Goal: Task Accomplishment & Management: Manage account settings

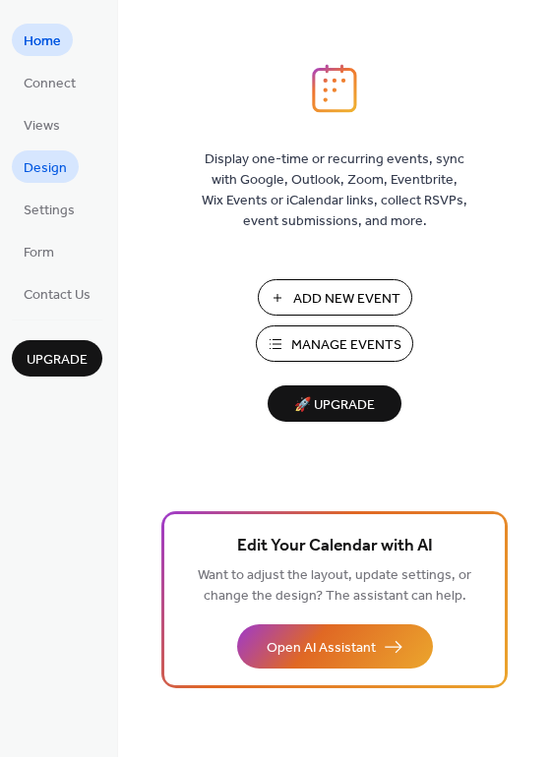
click at [60, 171] on span "Design" at bounding box center [45, 168] width 43 height 21
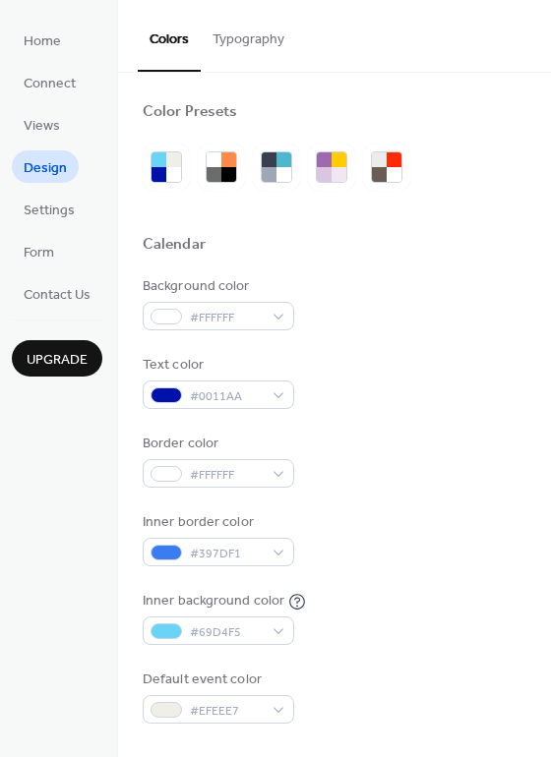
click at [35, 230] on ul "Home Connect Views Design Settings Form Contact Us" at bounding box center [57, 167] width 90 height 286
click at [43, 127] on span "Views" at bounding box center [42, 126] width 36 height 21
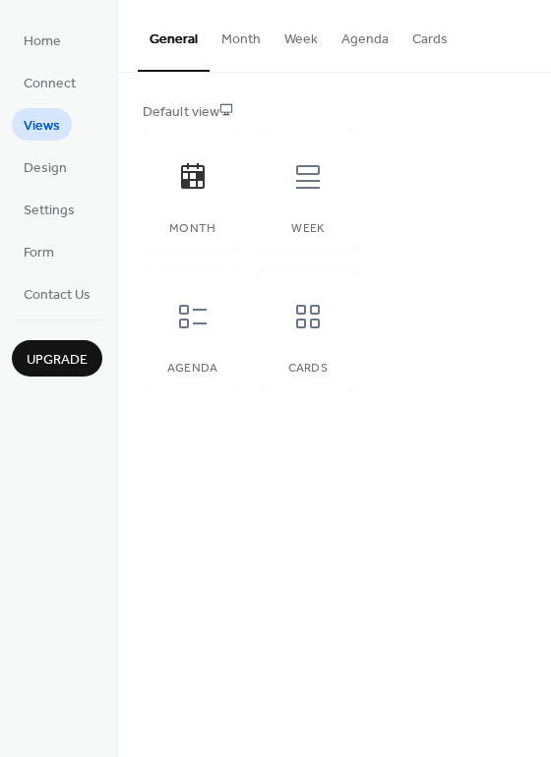
click at [447, 35] on button "Cards" at bounding box center [429, 35] width 59 height 70
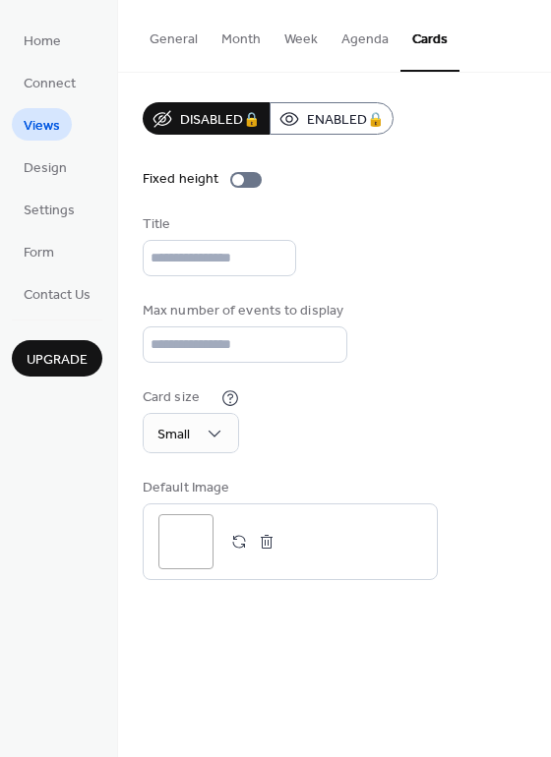
click at [354, 32] on button "Agenda" at bounding box center [365, 35] width 71 height 70
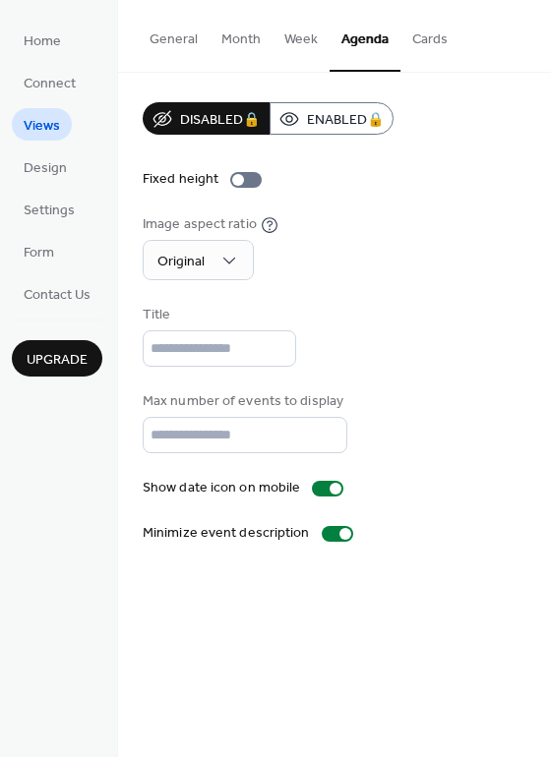
click at [294, 27] on button "Week" at bounding box center [300, 35] width 57 height 70
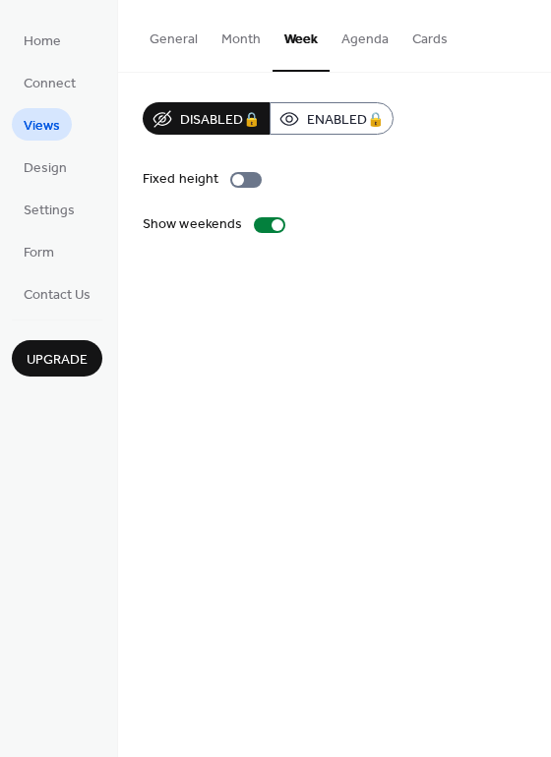
click at [425, 42] on button "Cards" at bounding box center [429, 35] width 59 height 70
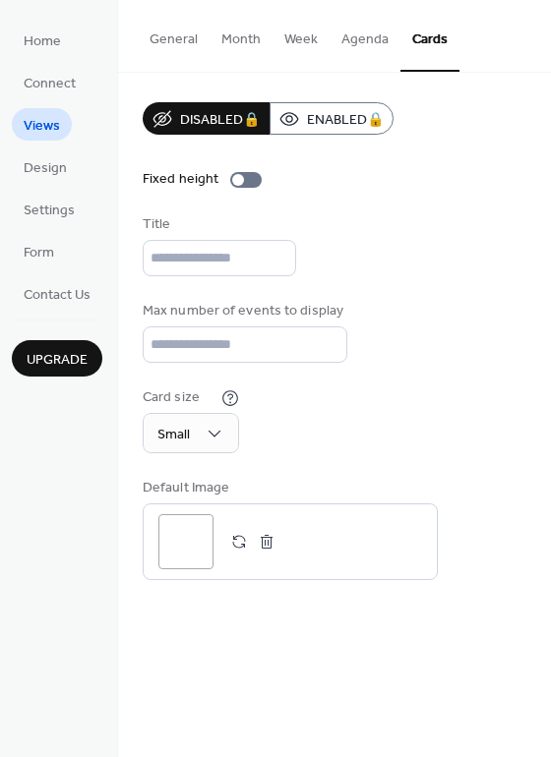
click at [178, 36] on button "General" at bounding box center [174, 35] width 72 height 70
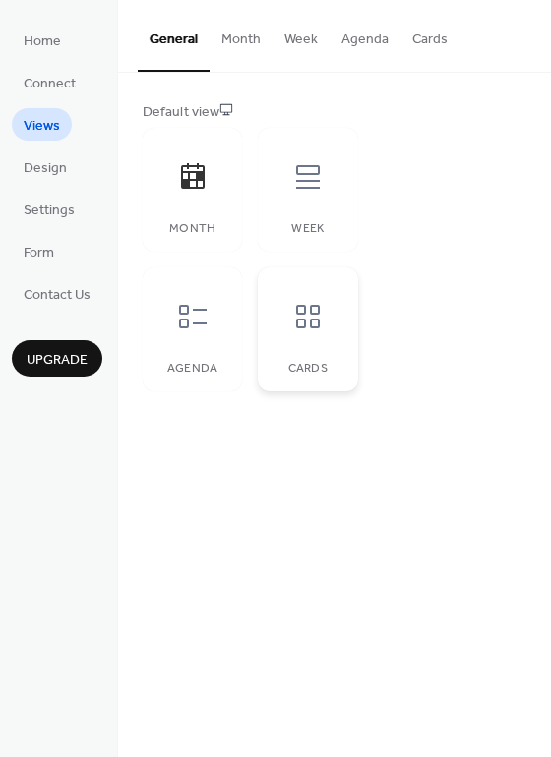
click at [302, 342] on div at bounding box center [307, 316] width 59 height 59
click at [195, 349] on div "Agenda" at bounding box center [192, 330] width 99 height 124
click at [300, 365] on div "Cards" at bounding box center [307, 369] width 60 height 14
click at [71, 176] on link "Design" at bounding box center [45, 166] width 67 height 32
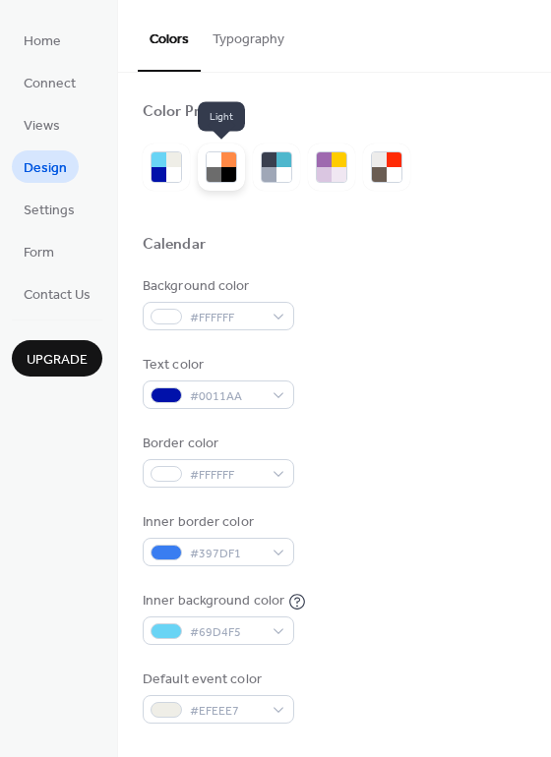
click at [211, 170] on div at bounding box center [214, 174] width 15 height 15
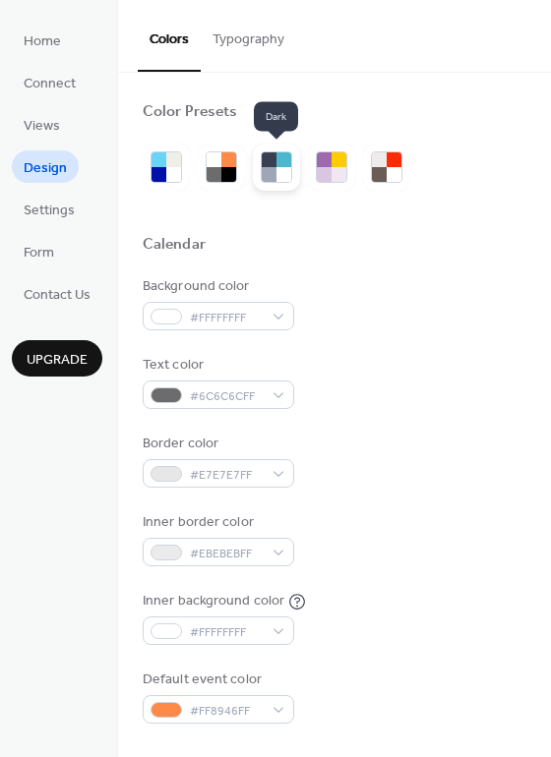
click at [271, 175] on div at bounding box center [269, 174] width 15 height 15
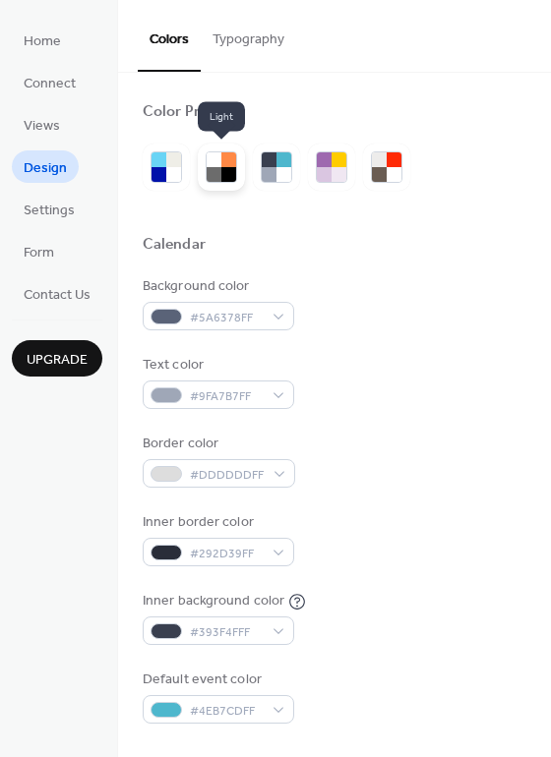
click at [222, 167] on div at bounding box center [228, 174] width 15 height 15
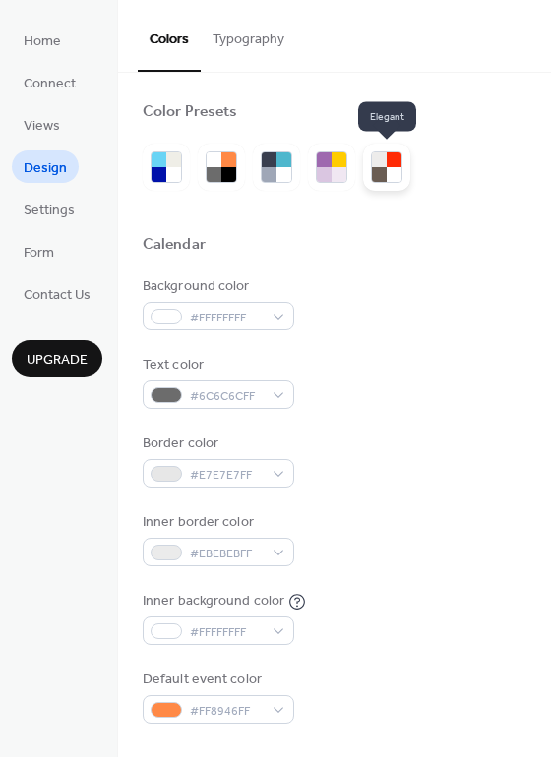
click at [397, 180] on div at bounding box center [394, 174] width 15 height 15
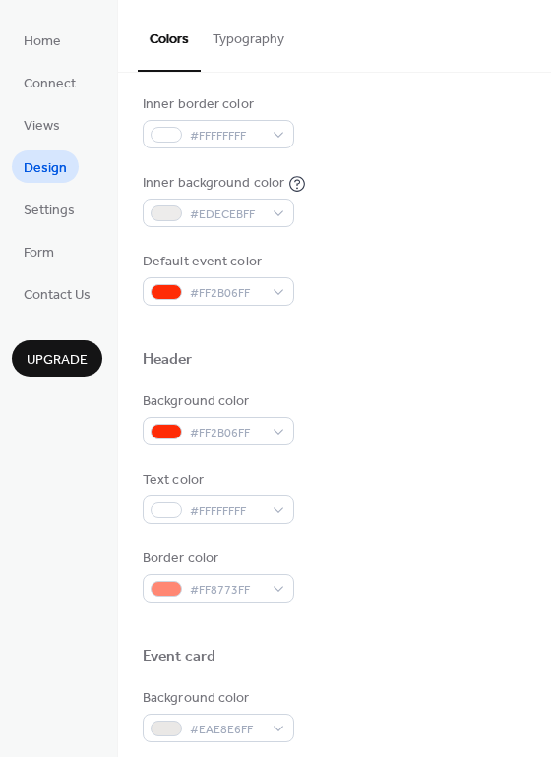
scroll to position [419, 0]
click at [47, 250] on span "Form" at bounding box center [39, 253] width 30 height 21
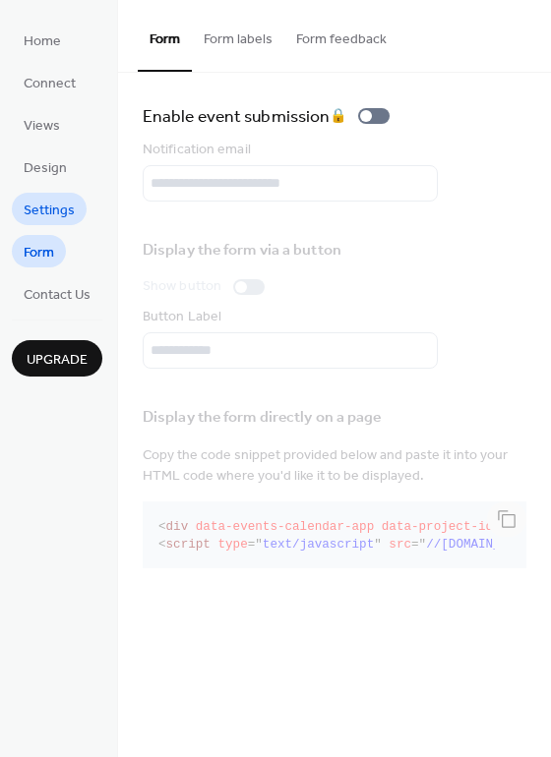
click at [61, 216] on span "Settings" at bounding box center [49, 211] width 51 height 21
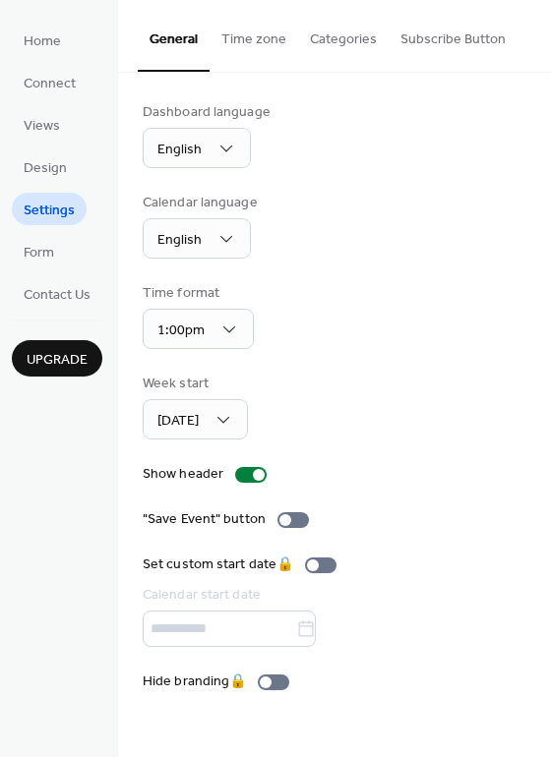
click at [343, 34] on button "Categories" at bounding box center [343, 35] width 90 height 70
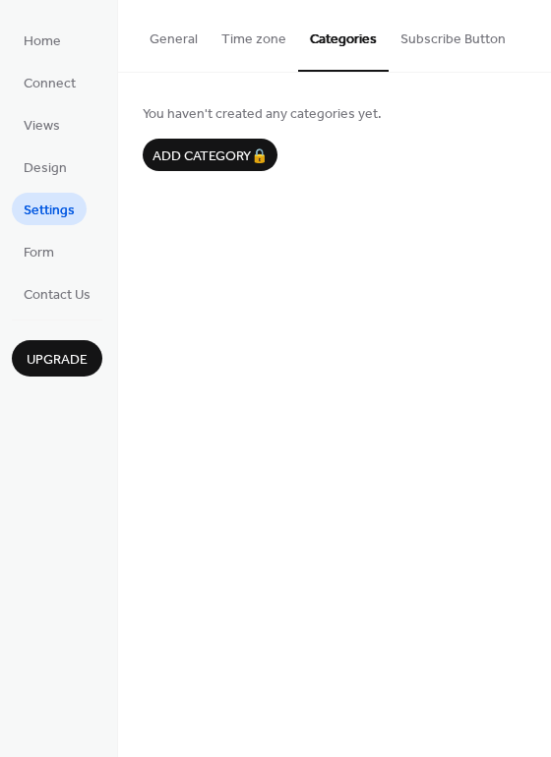
click at [391, 33] on button "Subscribe Button" at bounding box center [453, 35] width 129 height 70
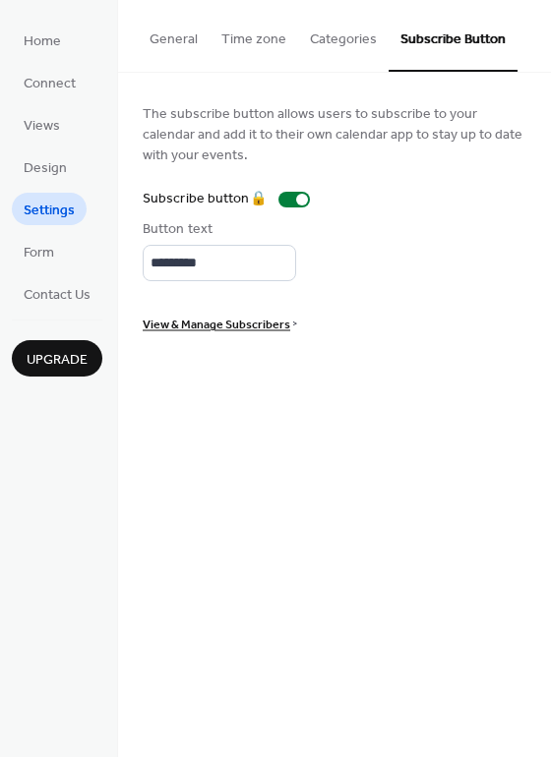
click at [150, 34] on button "General" at bounding box center [174, 35] width 72 height 70
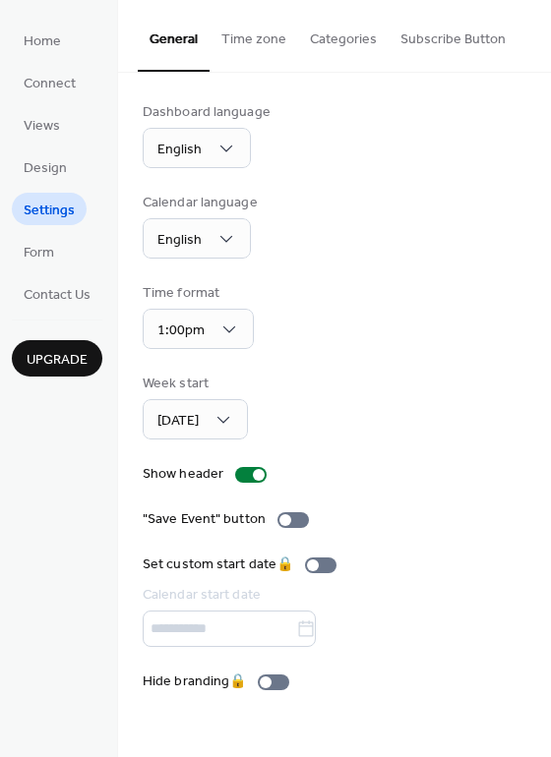
click at [90, 35] on ul "Home Connect Views Design Settings Form Contact Us" at bounding box center [57, 167] width 90 height 286
click at [67, 39] on link "Home" at bounding box center [42, 40] width 61 height 32
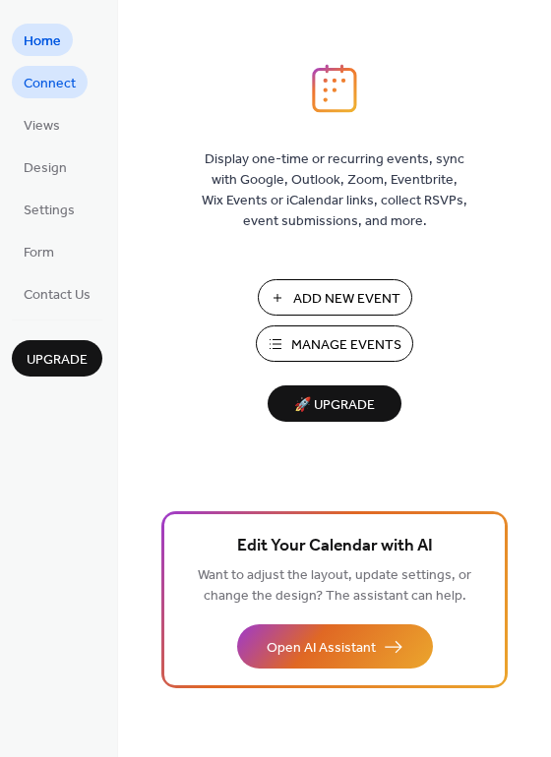
drag, startPoint x: 49, startPoint y: 95, endPoint x: 52, endPoint y: 79, distance: 17.0
click at [49, 94] on span "Connect" at bounding box center [50, 84] width 52 height 21
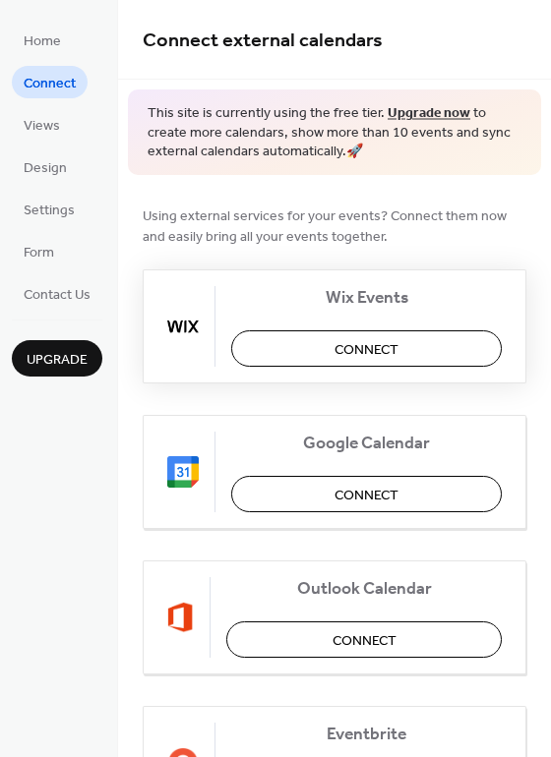
click at [396, 358] on button "Connect" at bounding box center [366, 348] width 270 height 36
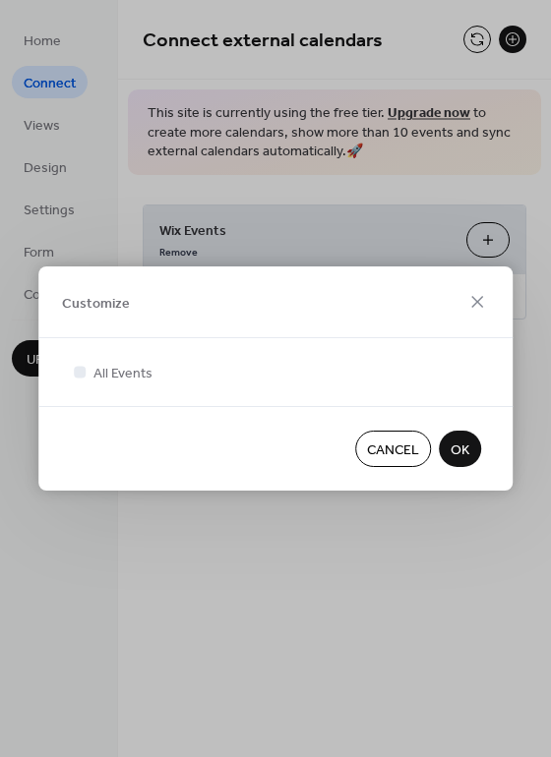
click at [456, 453] on span "OK" at bounding box center [460, 451] width 19 height 21
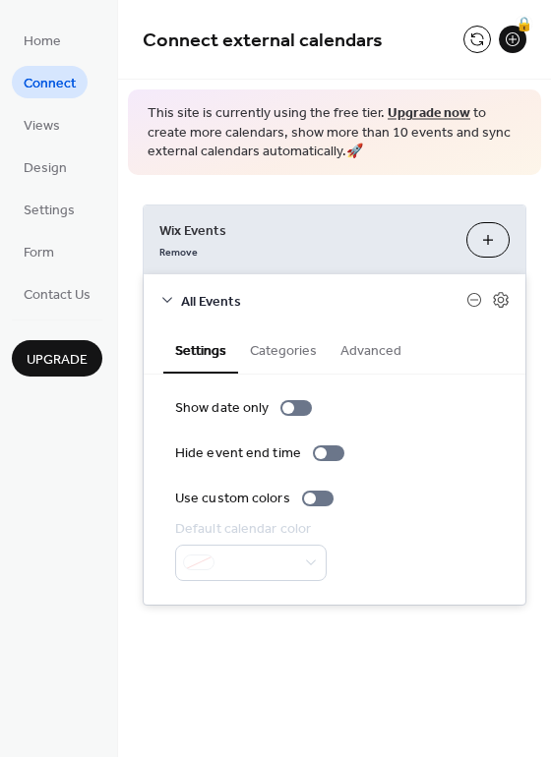
click at [285, 341] on button "Categories" at bounding box center [283, 349] width 90 height 45
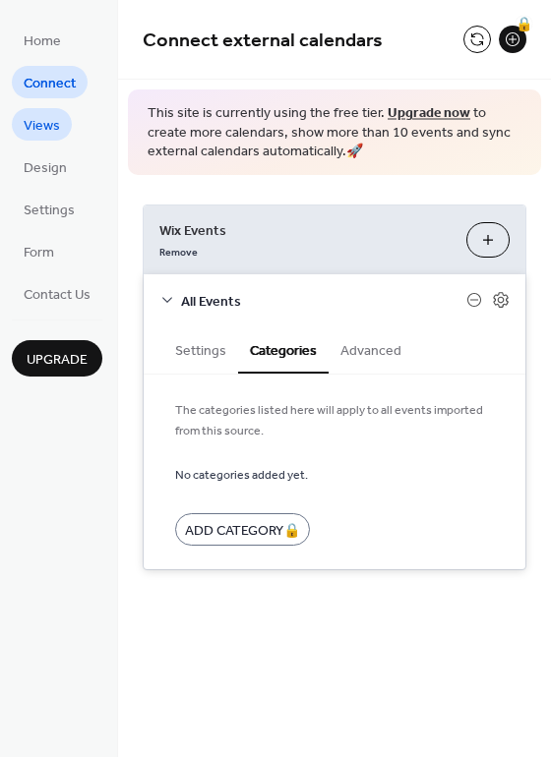
click at [44, 125] on span "Views" at bounding box center [42, 126] width 36 height 21
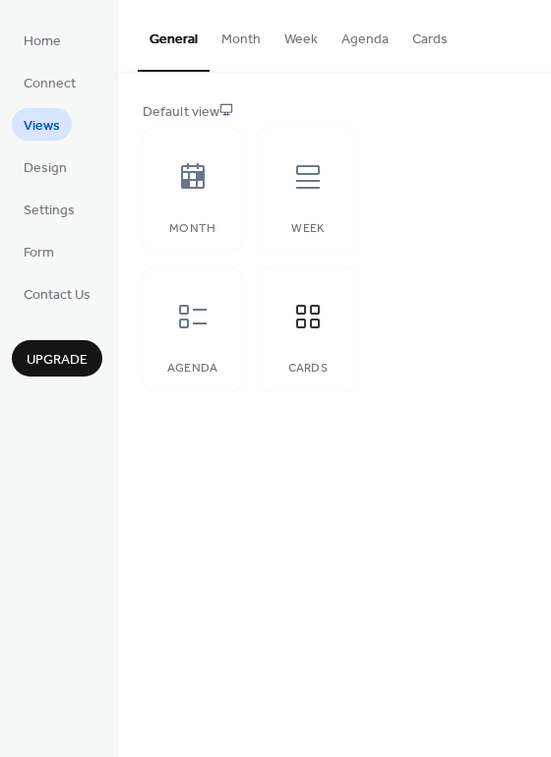
click at [434, 35] on button "Cards" at bounding box center [429, 35] width 59 height 70
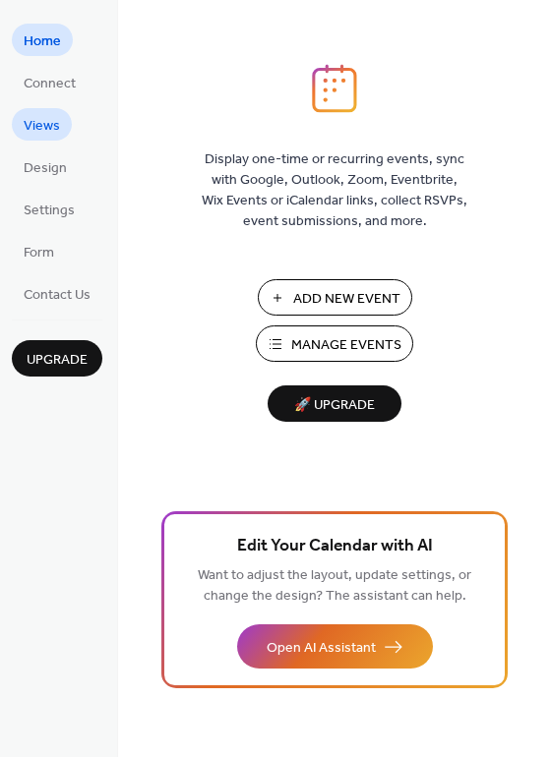
click at [64, 124] on link "Views" at bounding box center [42, 124] width 60 height 32
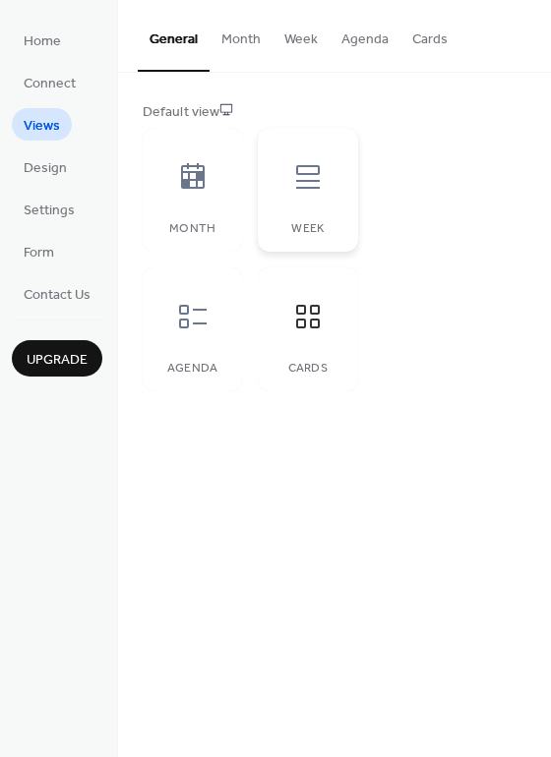
click at [335, 185] on div at bounding box center [307, 177] width 59 height 59
click at [222, 324] on div "Agenda" at bounding box center [192, 330] width 99 height 124
click at [339, 48] on button "Agenda" at bounding box center [365, 35] width 71 height 70
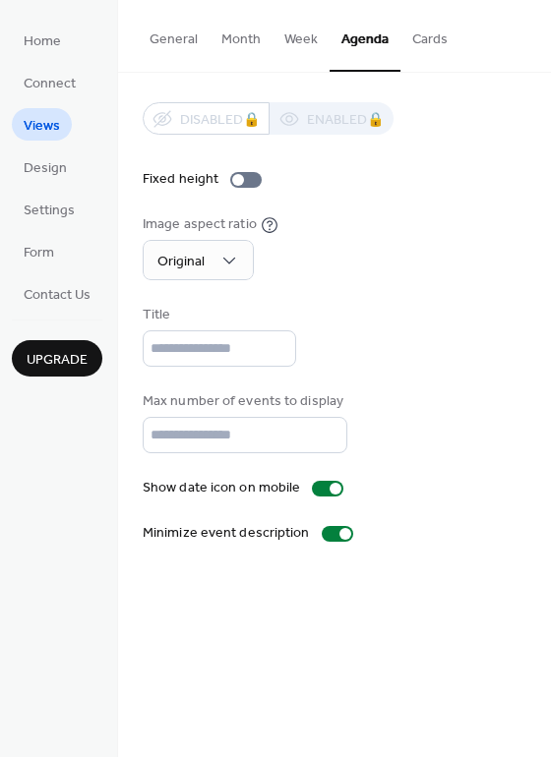
click at [299, 42] on button "Week" at bounding box center [300, 35] width 57 height 70
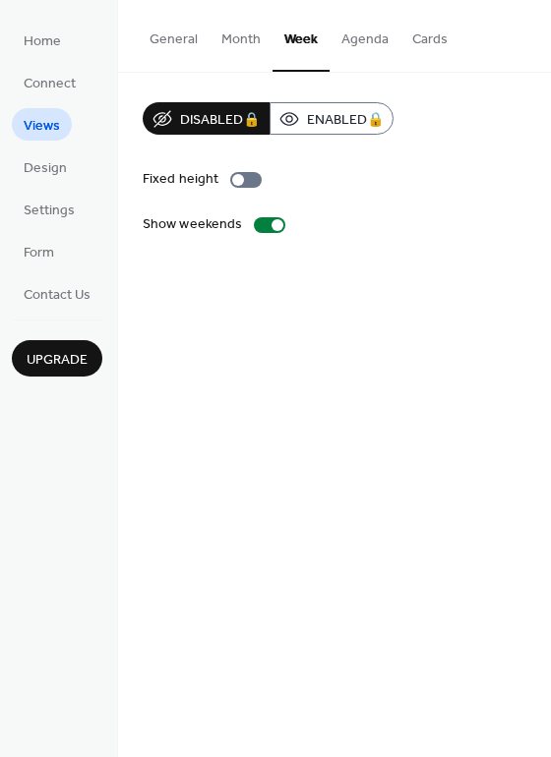
click at [248, 41] on button "Month" at bounding box center [241, 35] width 63 height 70
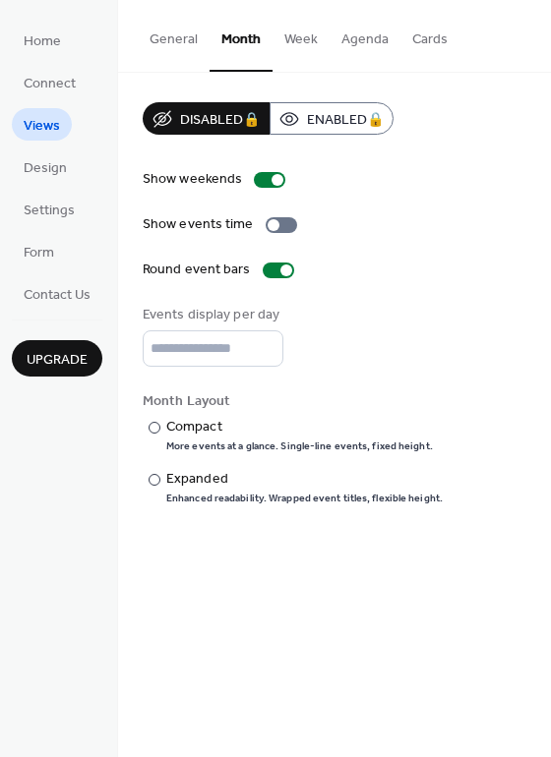
click at [194, 42] on button "General" at bounding box center [174, 35] width 72 height 70
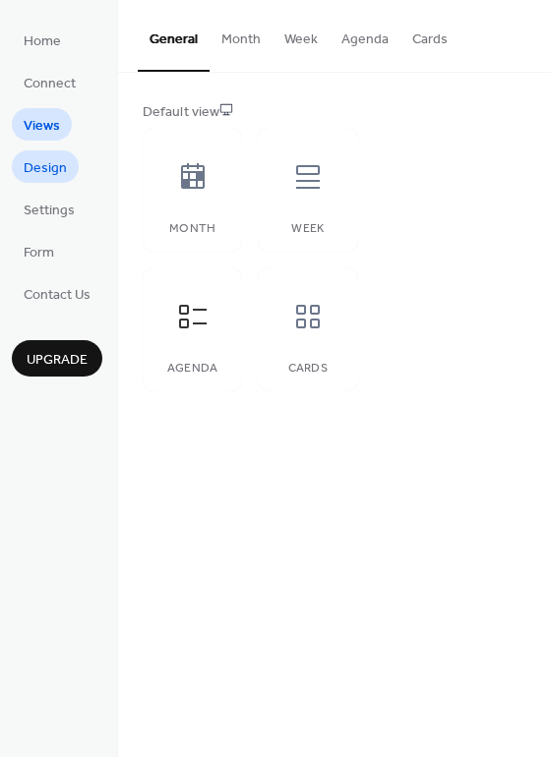
click at [62, 166] on span "Design" at bounding box center [45, 168] width 43 height 21
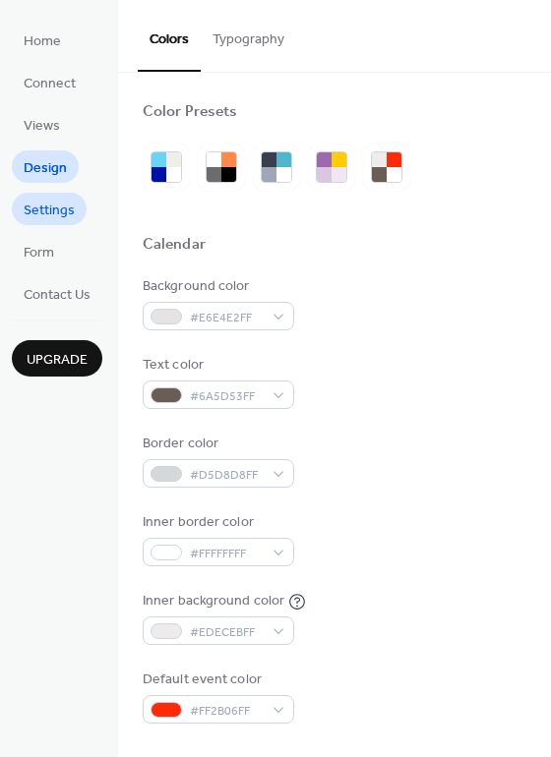
click at [47, 196] on link "Settings" at bounding box center [49, 209] width 75 height 32
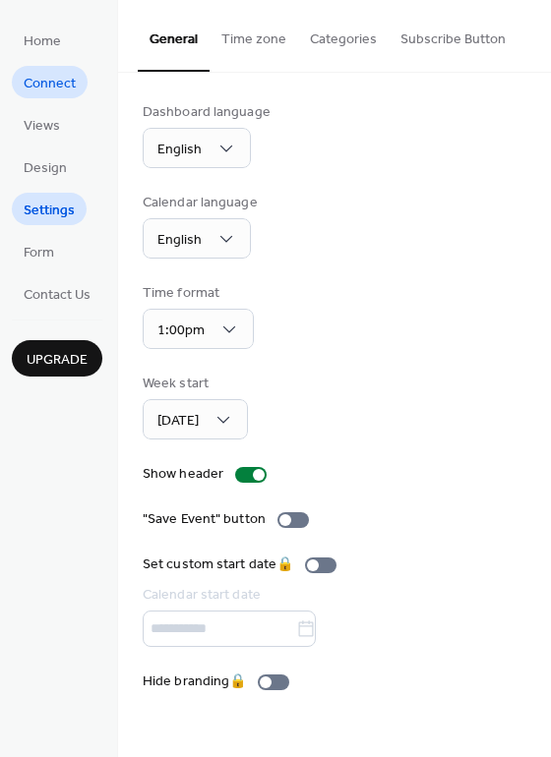
click at [75, 91] on span "Connect" at bounding box center [50, 84] width 52 height 21
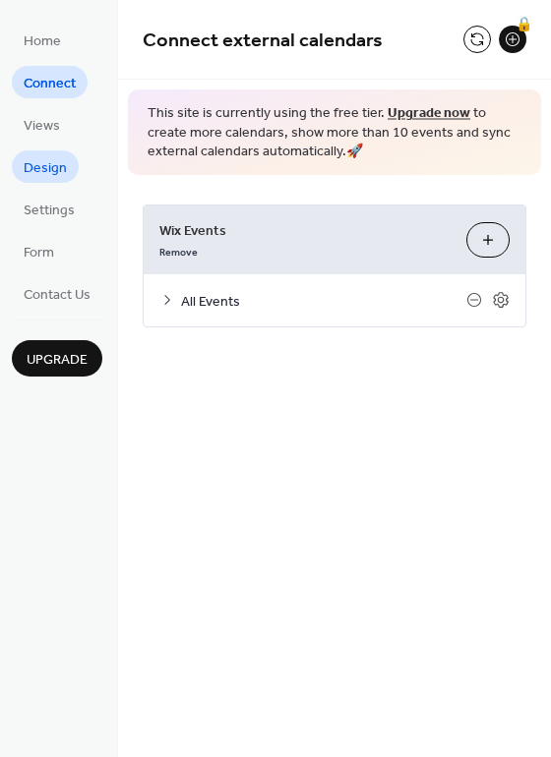
click at [44, 195] on link "Settings" at bounding box center [49, 209] width 75 height 32
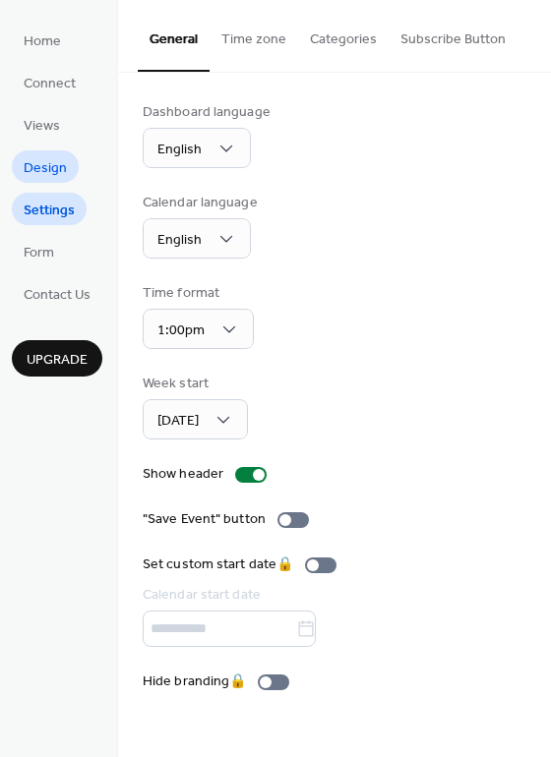
click at [59, 176] on span "Design" at bounding box center [45, 168] width 43 height 21
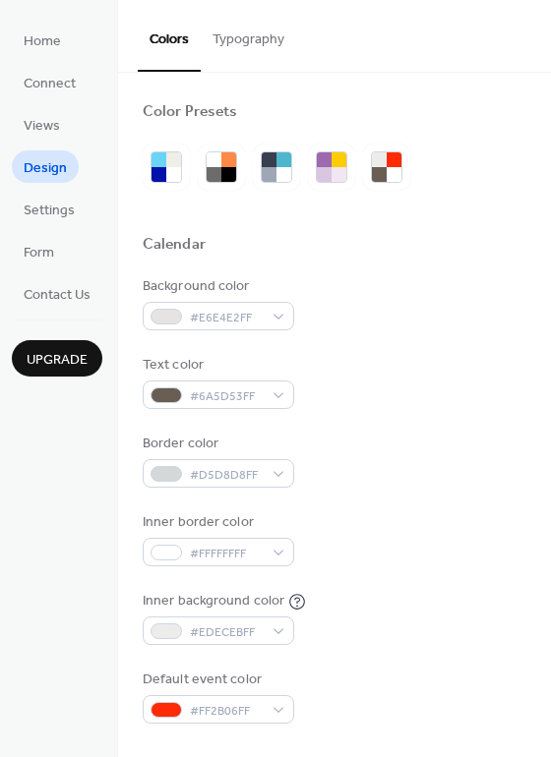
click at [259, 57] on button "Typography" at bounding box center [248, 35] width 95 height 70
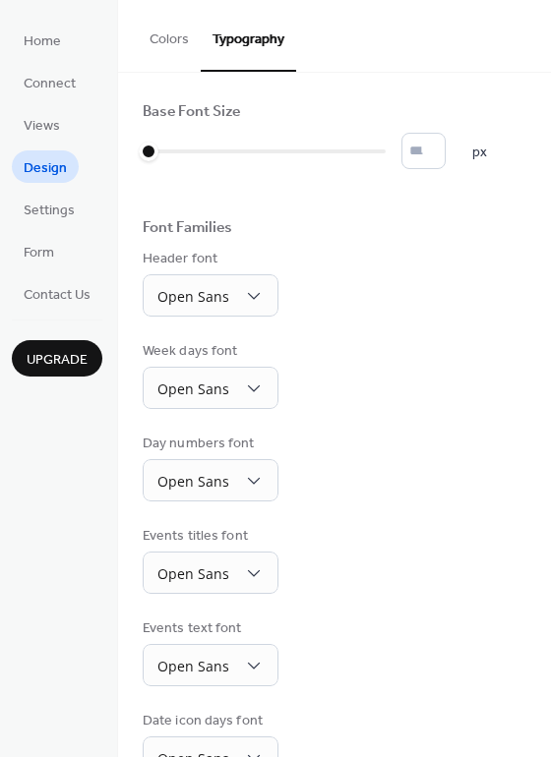
click at [162, 33] on button "Colors" at bounding box center [169, 35] width 63 height 70
